Goal: Task Accomplishment & Management: Manage account settings

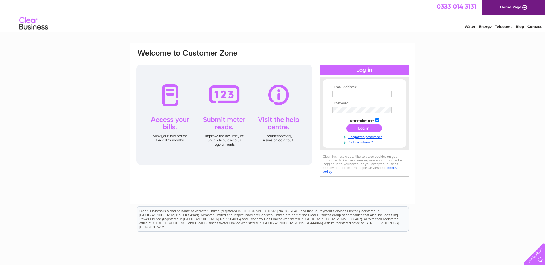
type input "[EMAIL_ADDRESS][DOMAIN_NAME]"
click at [360, 127] on input "submit" at bounding box center [363, 128] width 35 height 8
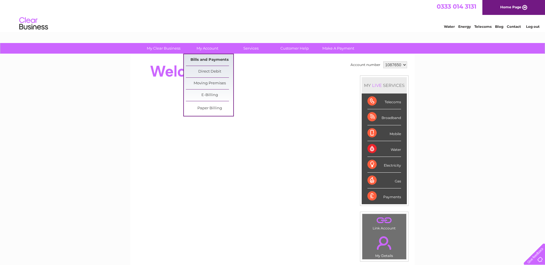
click at [203, 58] on link "Bills and Payments" at bounding box center [209, 59] width 47 height 11
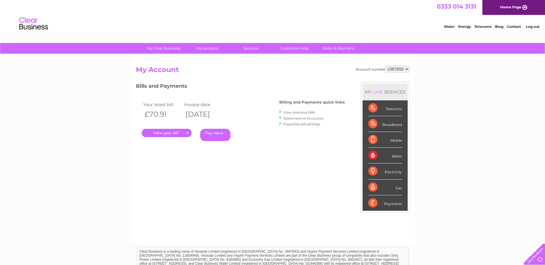
click at [165, 135] on link "." at bounding box center [167, 133] width 50 height 8
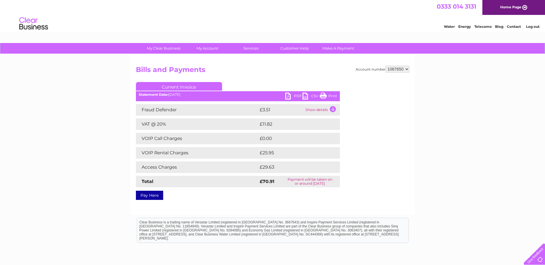
click at [290, 97] on link "PDF" at bounding box center [293, 97] width 17 height 8
click at [526, 26] on link "Log out" at bounding box center [532, 26] width 13 height 4
